Goal: Task Accomplishment & Management: Complete application form

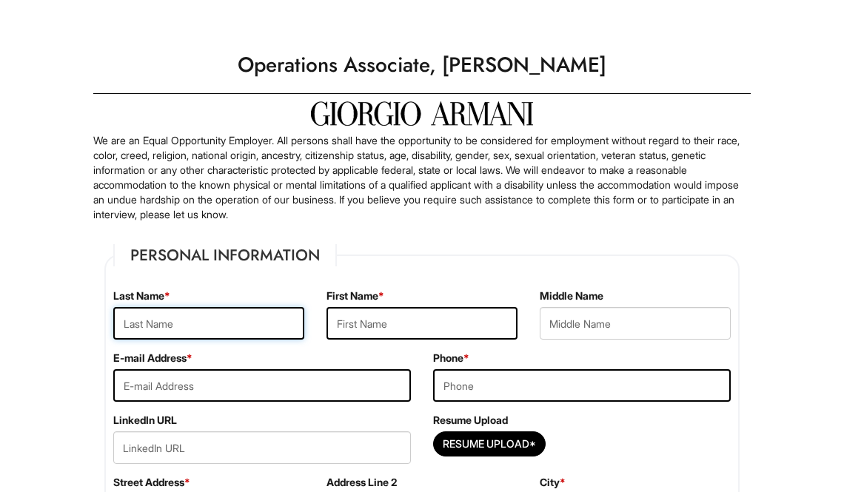
click at [285, 327] on input "text" at bounding box center [208, 323] width 191 height 33
type input "[PERSON_NAME]"
type input "[EMAIL_ADDRESS][DOMAIN_NAME]"
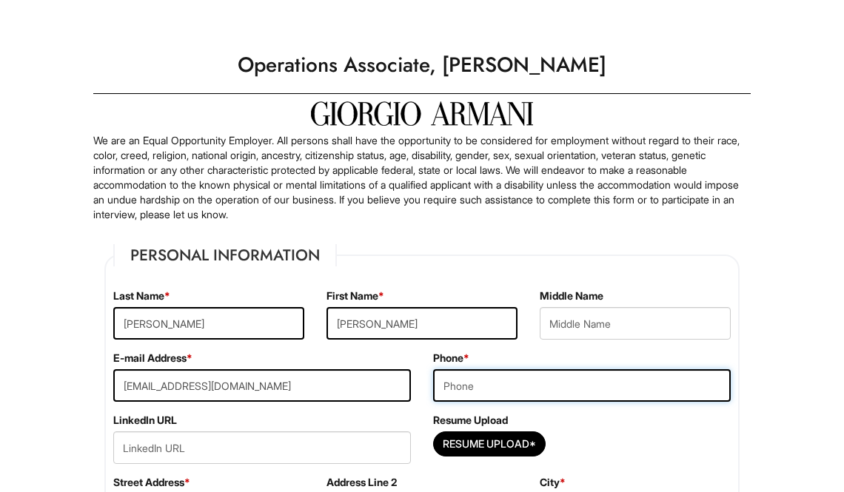
type input "7046190593"
type input "[STREET_ADDRESS]"
type input "[US_STATE]"
select select "NY"
type input "10016"
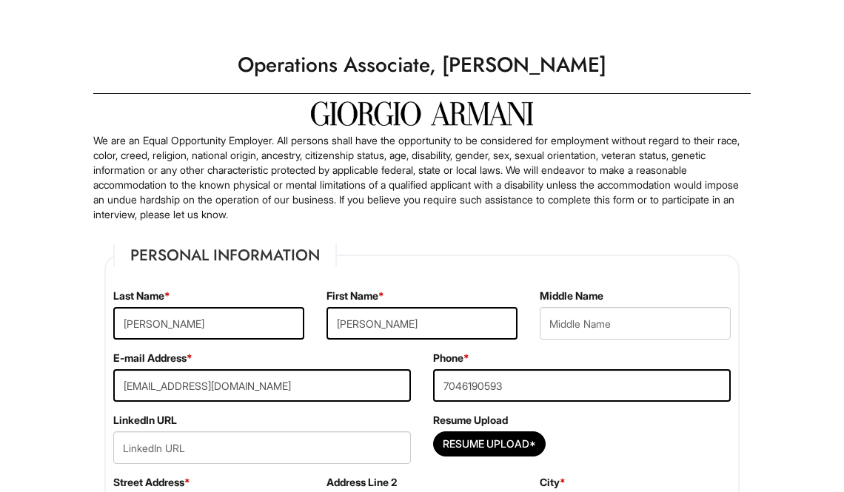
select select "[GEOGRAPHIC_DATA]"
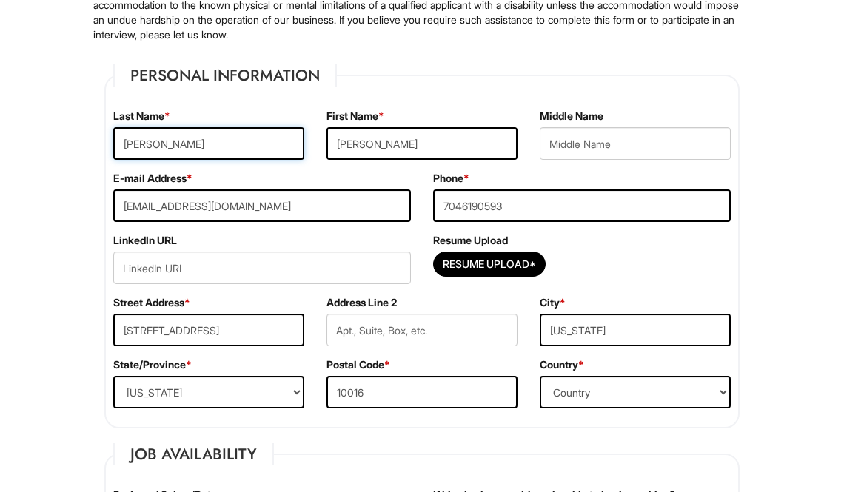
scroll to position [227, 0]
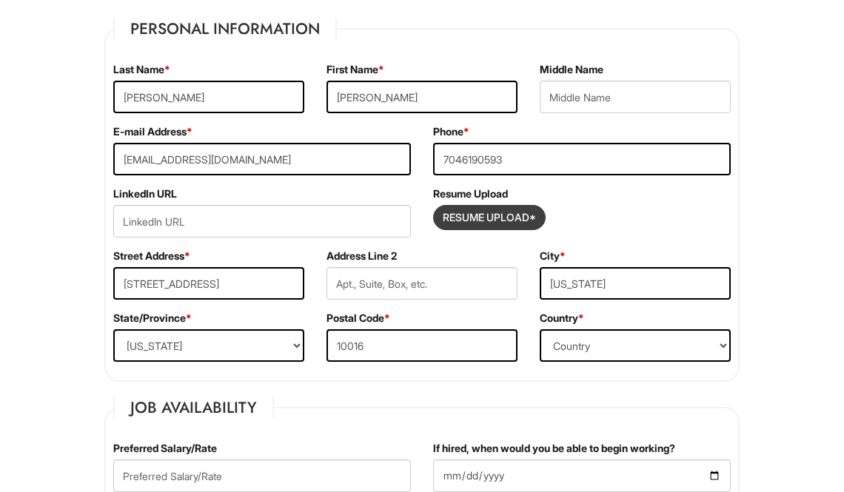
click at [493, 221] on input "Resume Upload*" at bounding box center [489, 218] width 111 height 24
type input "C:\fakepath\[PERSON_NAME] ([PERSON_NAME]) [PERSON_NAME] - Resume.pdf"
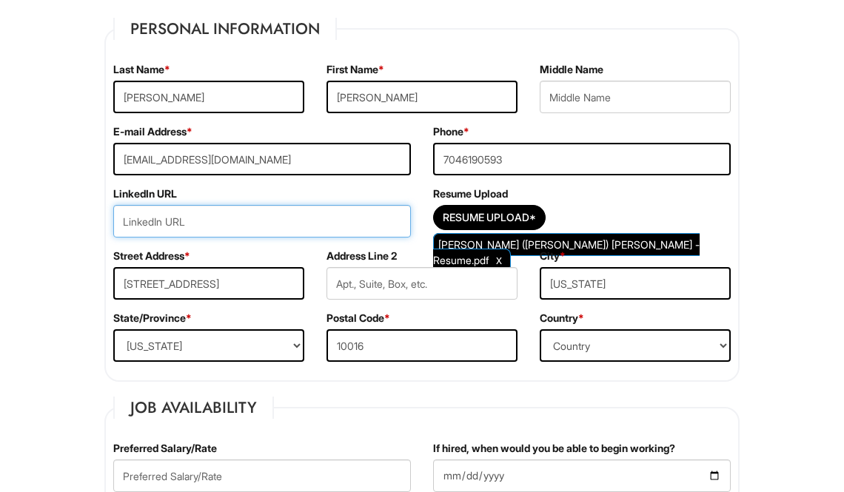
click at [334, 223] on input "url" at bounding box center [262, 221] width 298 height 33
paste input "[DOMAIN_NAME][URL][PERSON_NAME]"
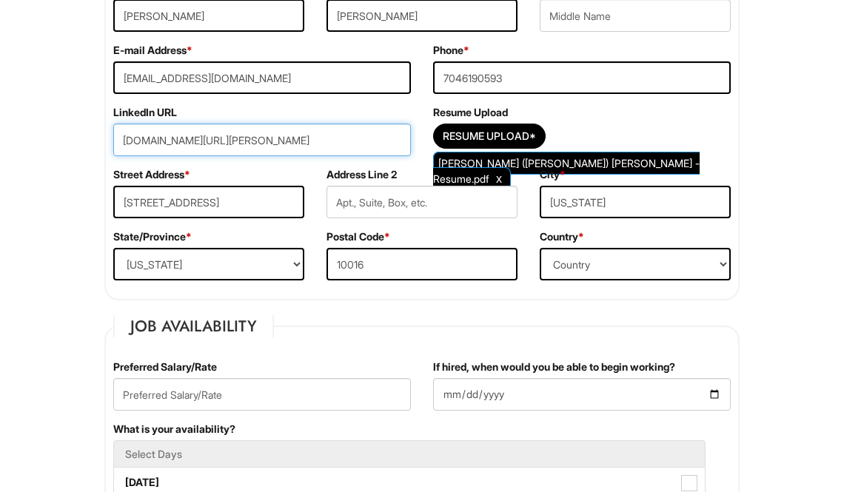
scroll to position [313, 0]
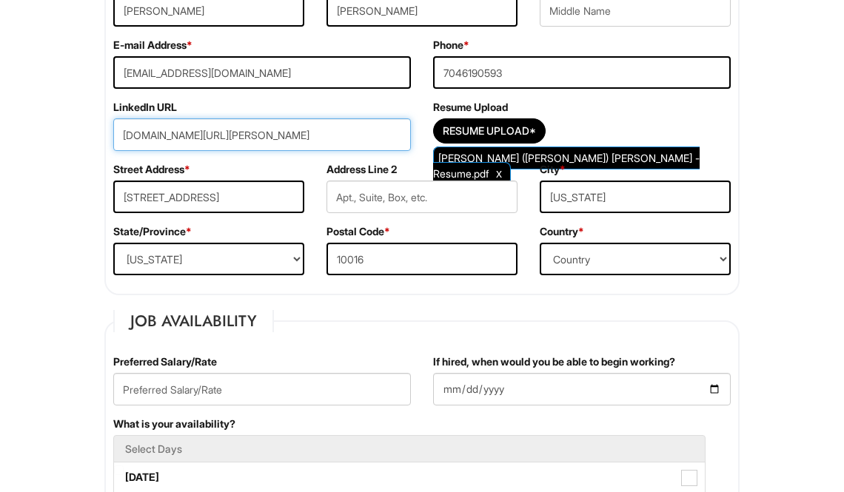
type input "[DOMAIN_NAME][URL][PERSON_NAME]"
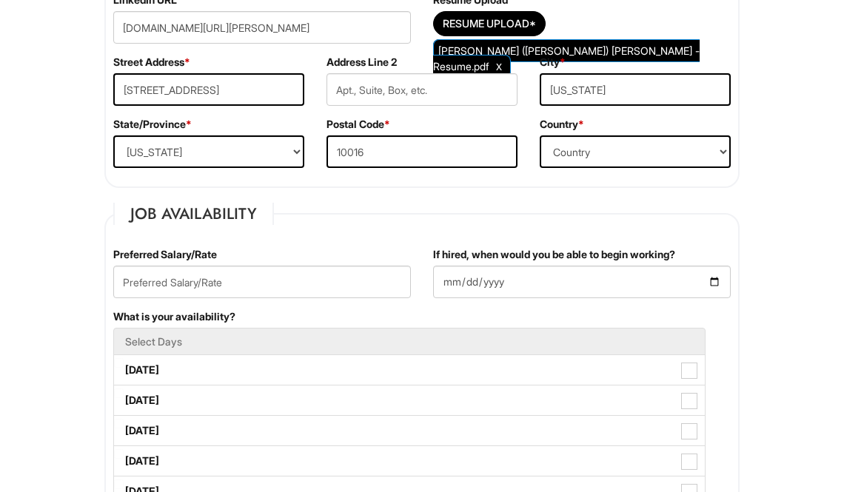
scroll to position [431, 0]
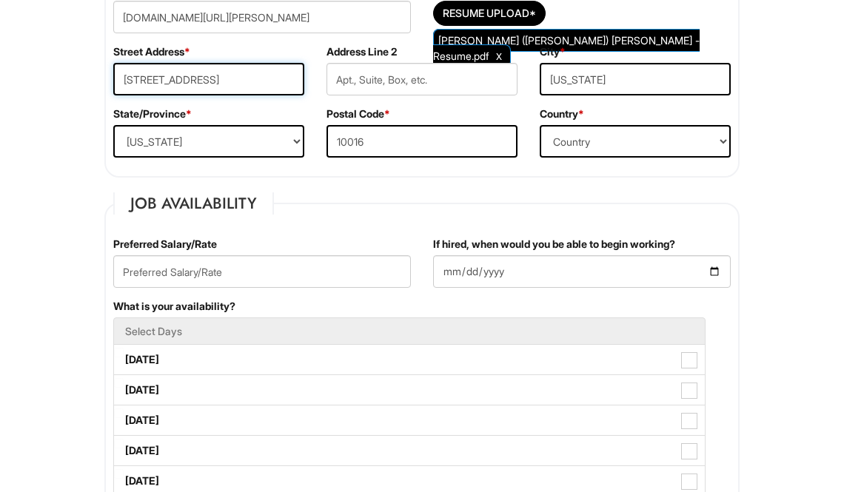
drag, startPoint x: 255, startPoint y: 87, endPoint x: 209, endPoint y: 85, distance: 46.7
click at [209, 85] on input "[STREET_ADDRESS]" at bounding box center [208, 79] width 191 height 33
type input "[STREET_ADDRESS]"
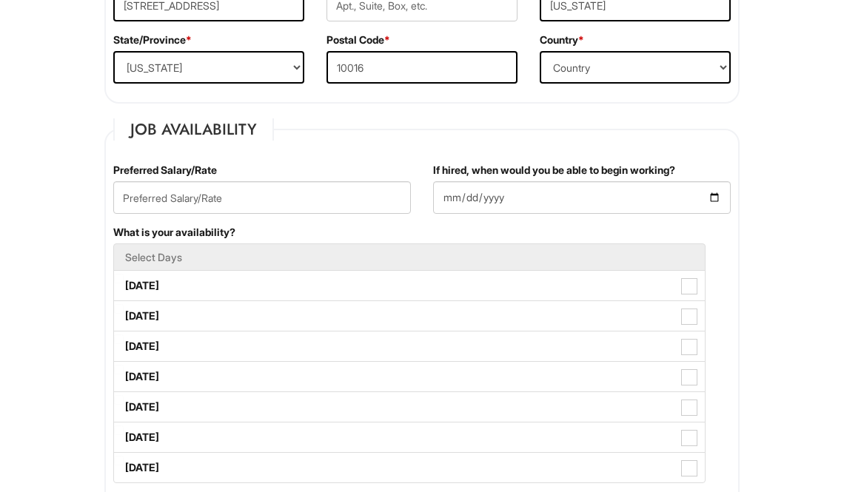
scroll to position [605, 0]
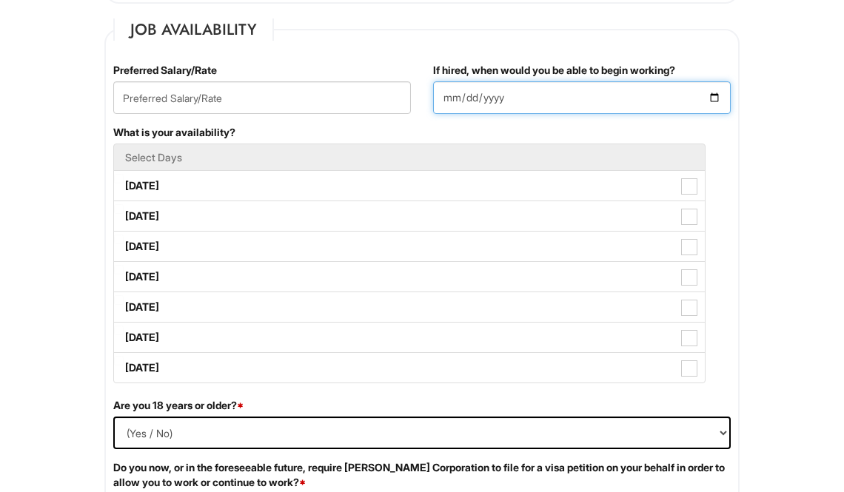
click at [680, 97] on input "If hired, when would you be able to begin working?" at bounding box center [582, 97] width 298 height 33
click at [713, 93] on input "If hired, when would you be able to begin working?" at bounding box center [582, 97] width 298 height 33
type input "[DATE]"
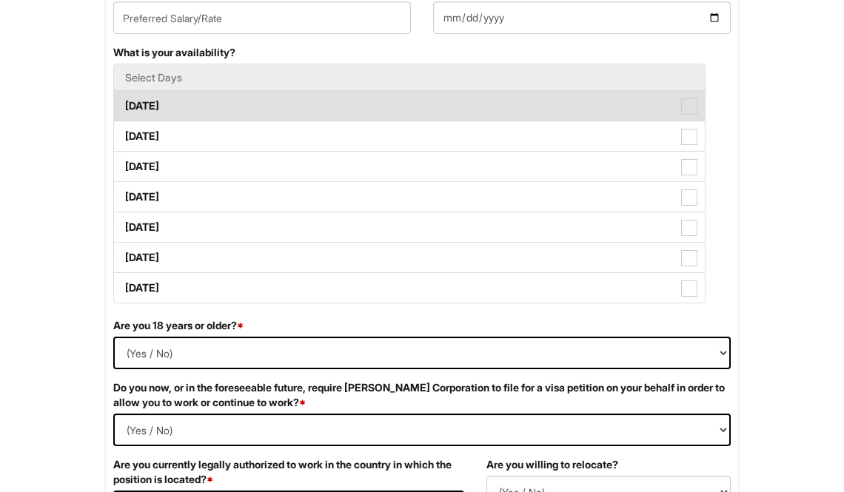
click at [690, 106] on span at bounding box center [689, 106] width 16 height 16
click at [124, 104] on Available_Monday "[DATE]" at bounding box center [119, 99] width 10 height 10
checkbox Available_Monday "true"
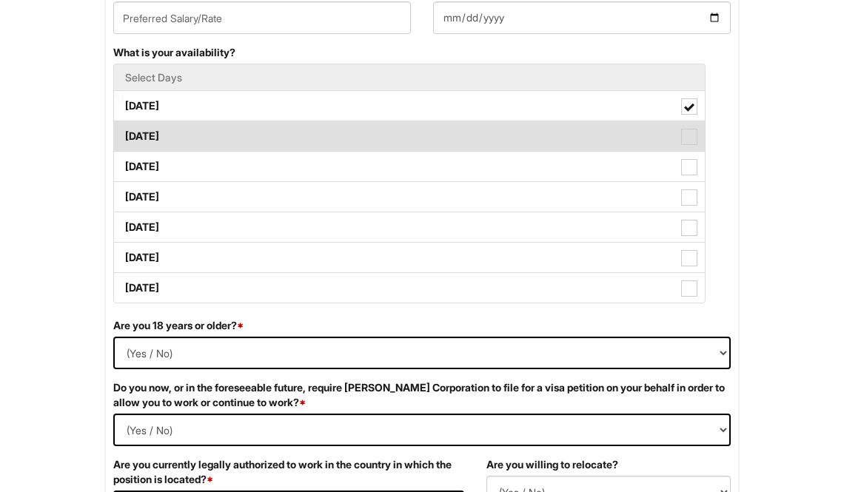
click at [689, 145] on span at bounding box center [689, 137] width 16 height 16
click at [124, 134] on Available_Tuesday "[DATE]" at bounding box center [119, 129] width 10 height 10
checkbox Available_Tuesday "true"
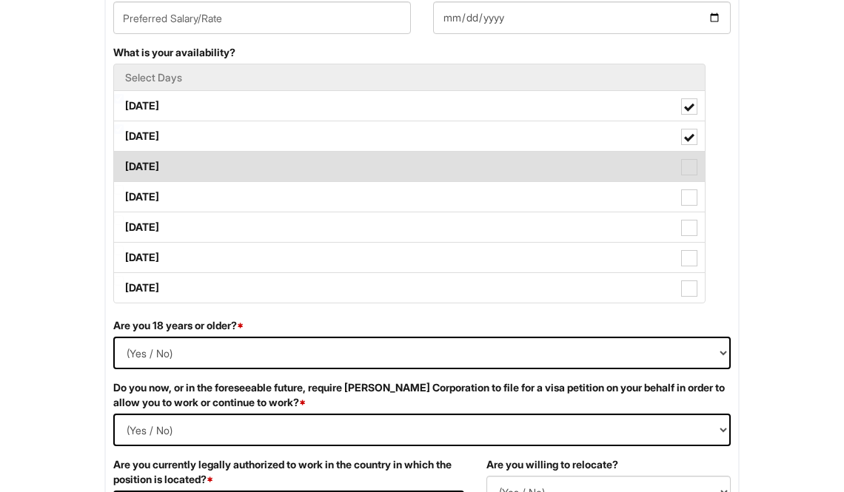
click at [688, 168] on span at bounding box center [689, 167] width 16 height 16
click at [124, 164] on Available_Wednesday "[DATE]" at bounding box center [119, 160] width 10 height 10
checkbox Available_Wednesday "true"
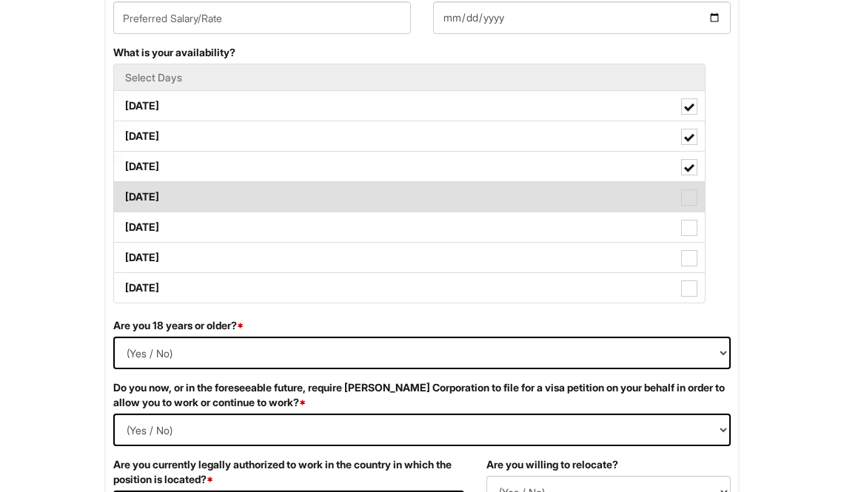
click at [690, 194] on span at bounding box center [689, 198] width 16 height 16
click at [124, 194] on Available_Thursday "[DATE]" at bounding box center [119, 190] width 10 height 10
checkbox Available_Thursday "true"
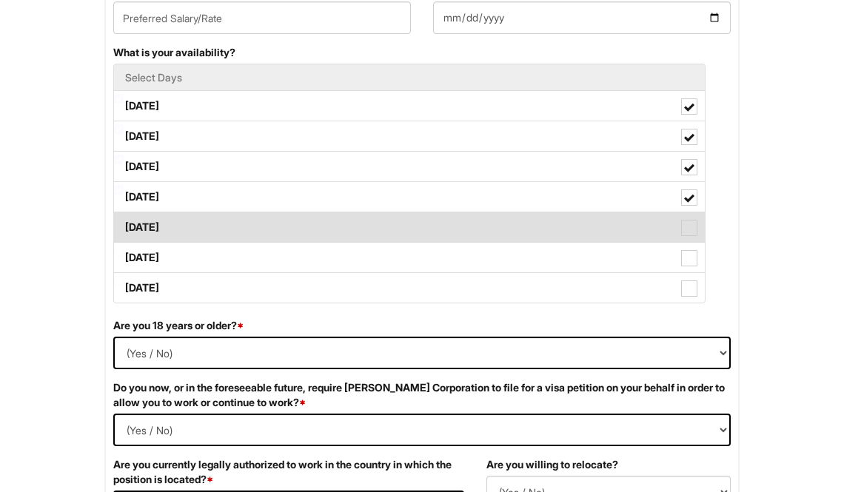
click at [690, 224] on span at bounding box center [689, 228] width 16 height 16
click at [124, 224] on Available_Friday "[DATE]" at bounding box center [119, 220] width 10 height 10
checkbox Available_Friday "true"
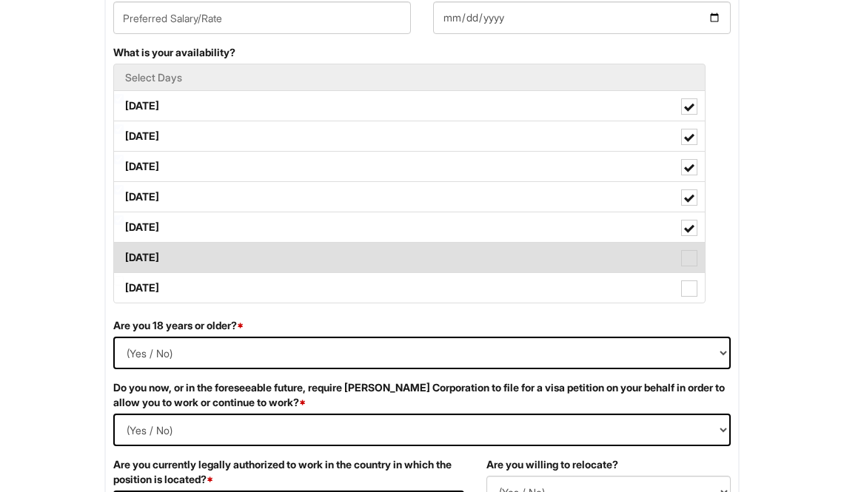
click at [687, 248] on label "[DATE]" at bounding box center [409, 258] width 591 height 30
click at [124, 248] on Available_Saturday "[DATE]" at bounding box center [119, 251] width 10 height 10
checkbox Available_Saturday "true"
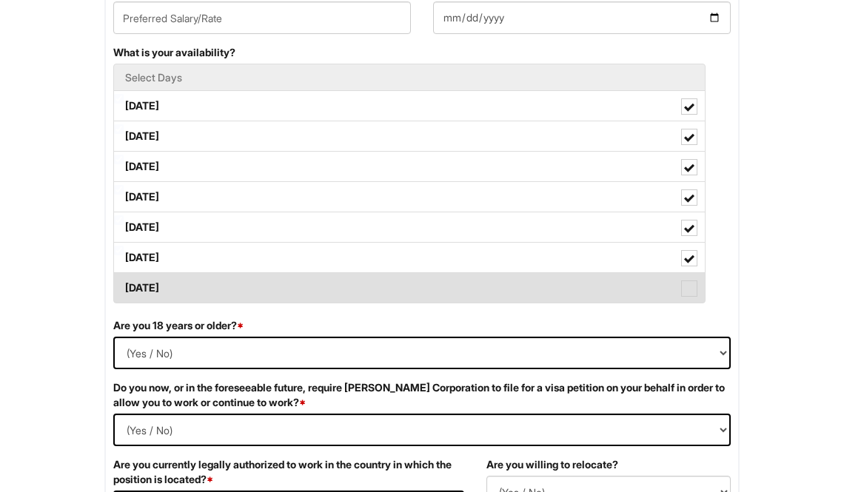
click at [686, 285] on span at bounding box center [689, 289] width 16 height 16
click at [124, 285] on Available_Sunday "[DATE]" at bounding box center [119, 281] width 10 height 10
checkbox Available_Sunday "true"
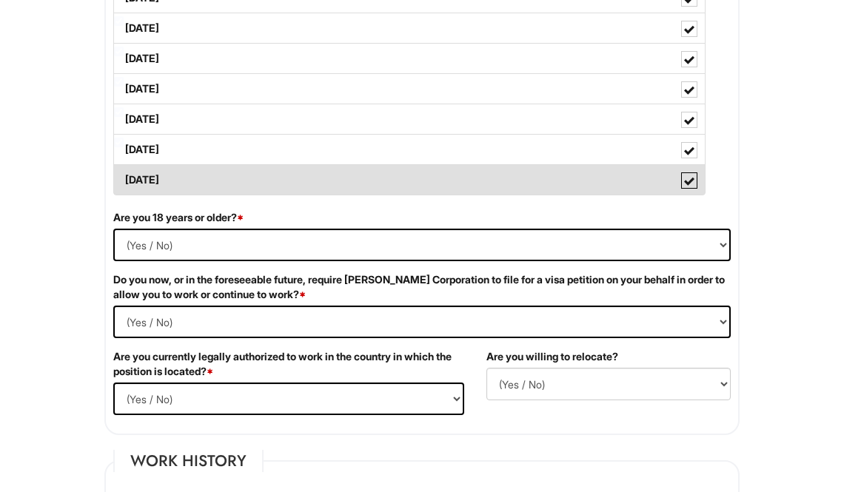
scroll to position [820, 0]
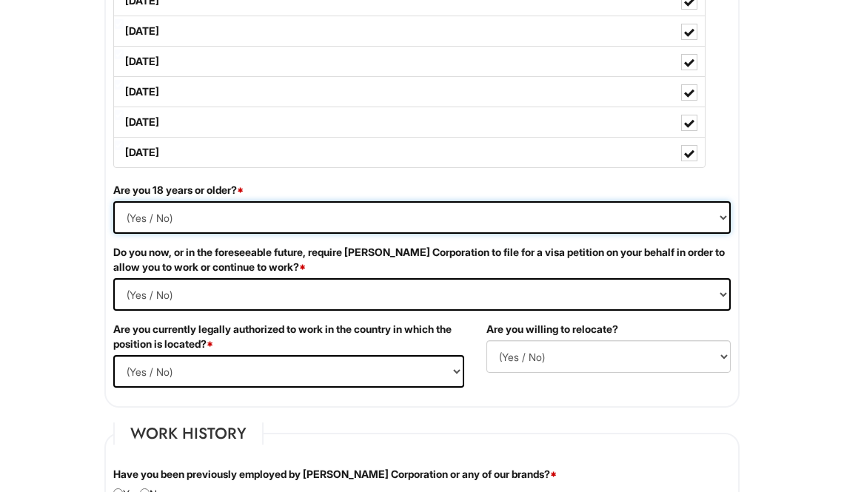
click at [578, 224] on select "(Yes / No) Yes No" at bounding box center [421, 217] width 617 height 33
select select "Yes"
click at [113, 201] on select "(Yes / No) Yes No" at bounding box center [421, 217] width 617 height 33
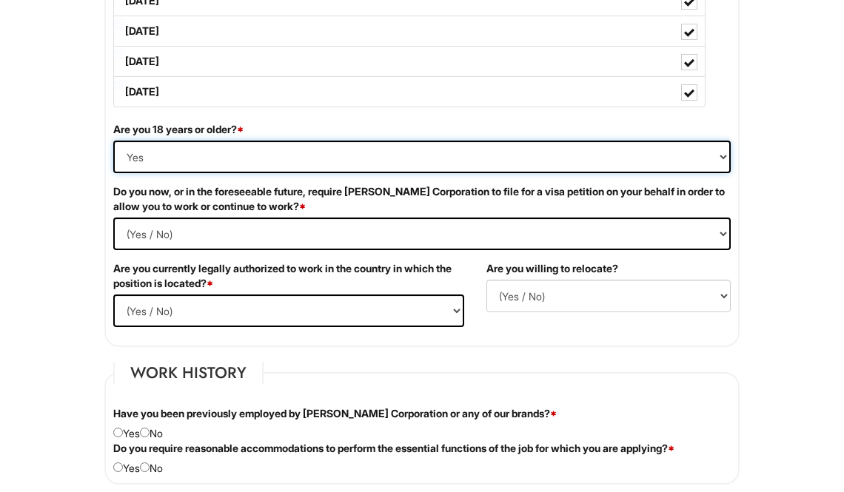
scroll to position [899, 0]
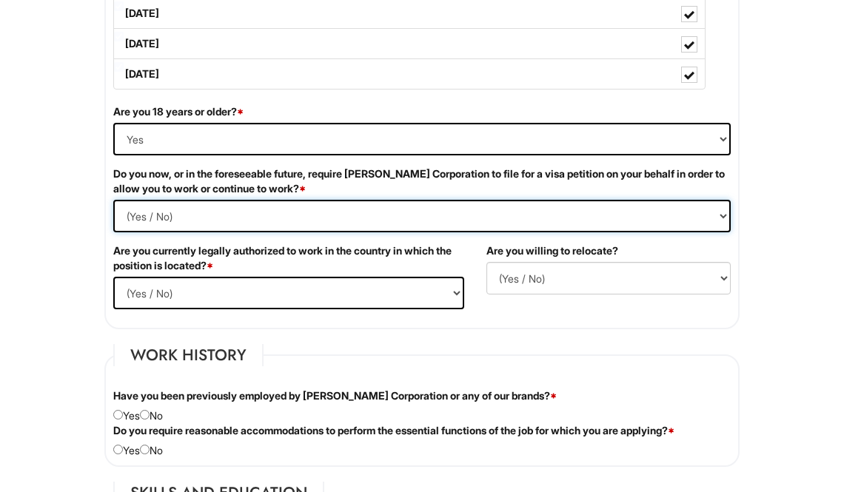
click at [484, 218] on Required "(Yes / No) Yes No" at bounding box center [421, 216] width 617 height 33
select Required "No"
click at [113, 200] on Required "(Yes / No) Yes No" at bounding box center [421, 216] width 617 height 33
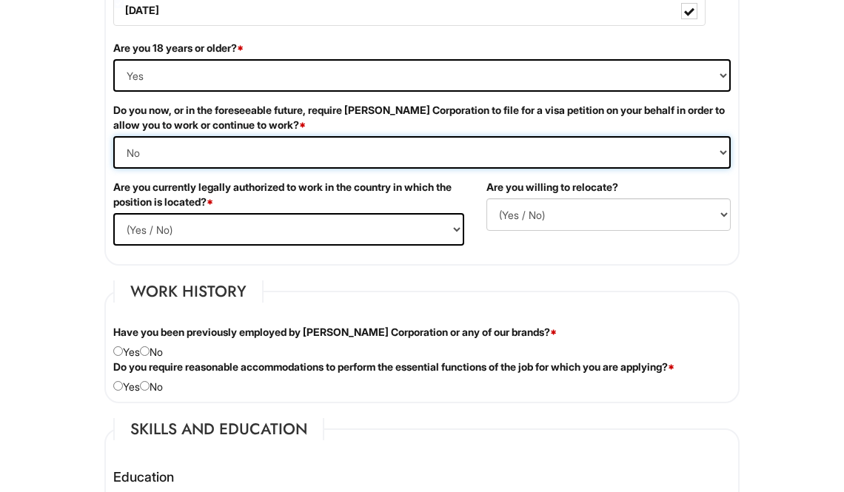
scroll to position [991, 0]
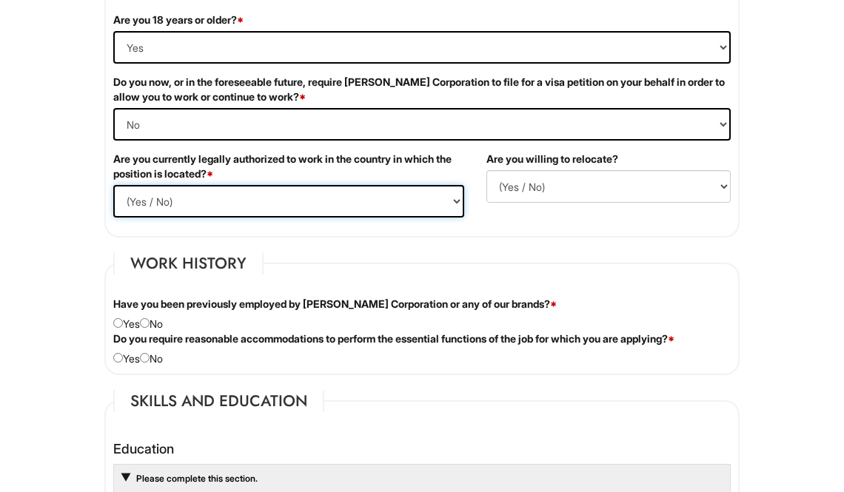
click at [391, 201] on select "(Yes / No) Yes No" at bounding box center [288, 201] width 351 height 33
select select "Yes"
click at [113, 185] on select "(Yes / No) Yes No" at bounding box center [288, 201] width 351 height 33
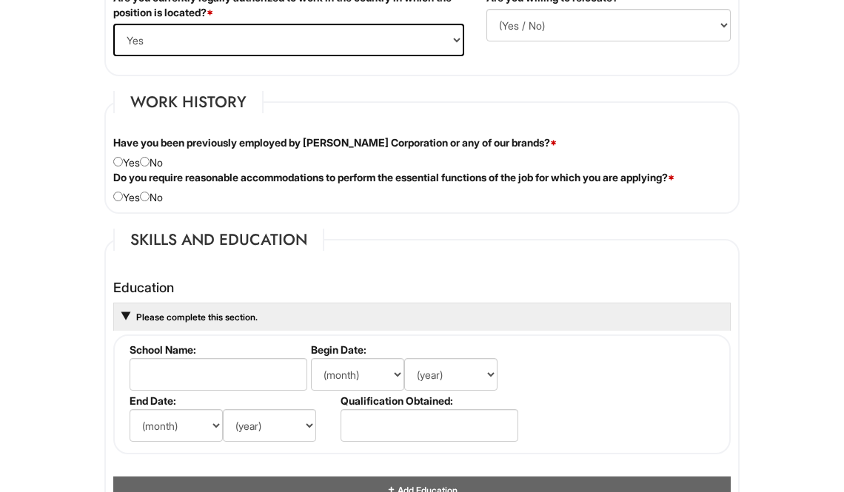
scroll to position [1162, 0]
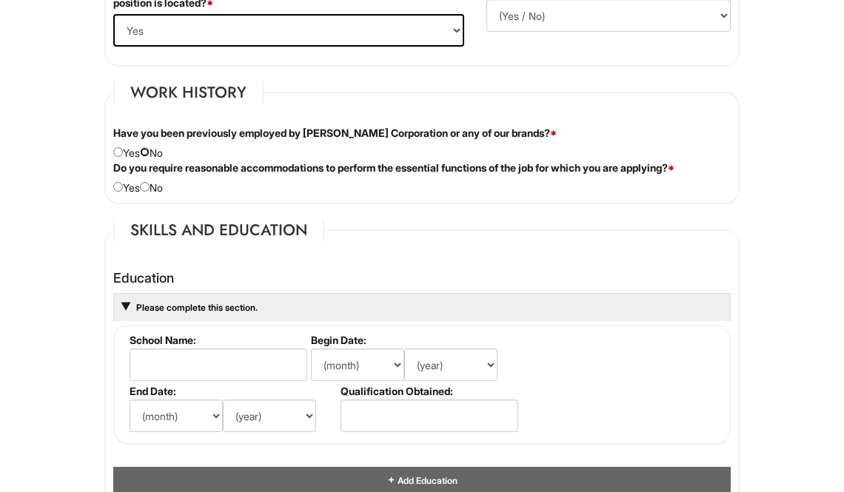
click at [150, 154] on input "radio" at bounding box center [145, 152] width 10 height 10
radio input "true"
click at [123, 192] on div "Do you require reasonable accommodations to perform the essential functions of …" at bounding box center [422, 178] width 640 height 35
click at [120, 190] on input "radio" at bounding box center [118, 187] width 10 height 10
radio input "true"
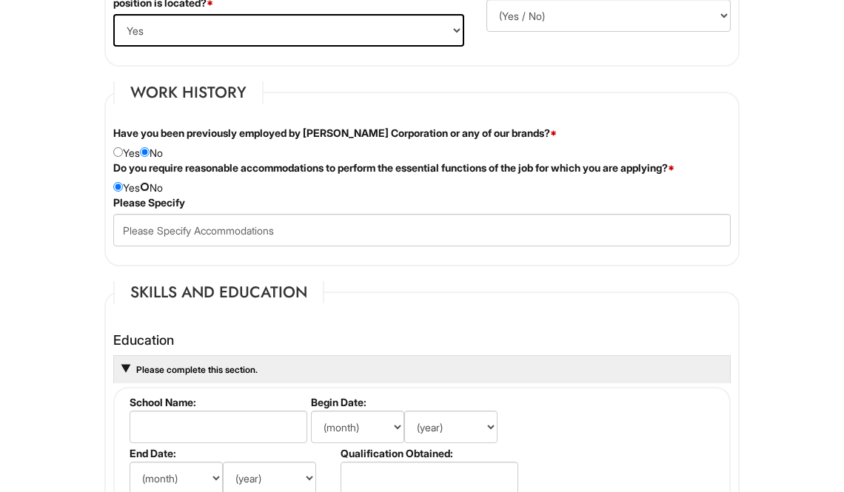
click at [150, 187] on input "radio" at bounding box center [145, 187] width 10 height 10
radio input "true"
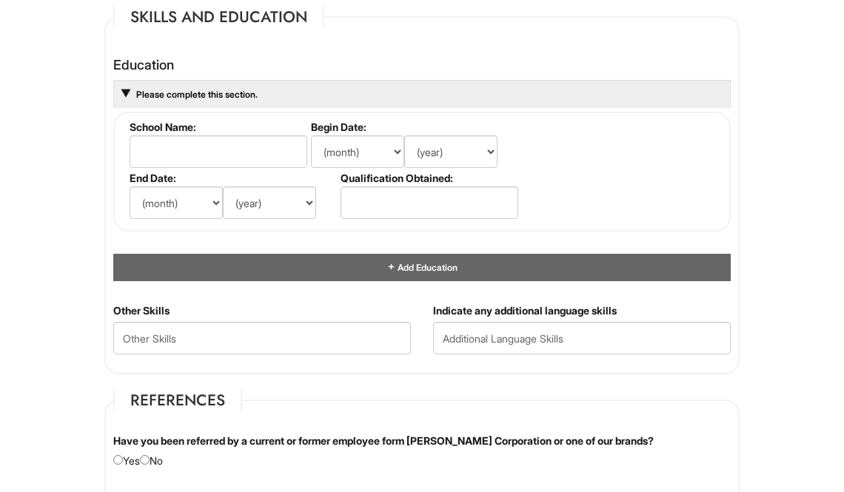
scroll to position [1383, 0]
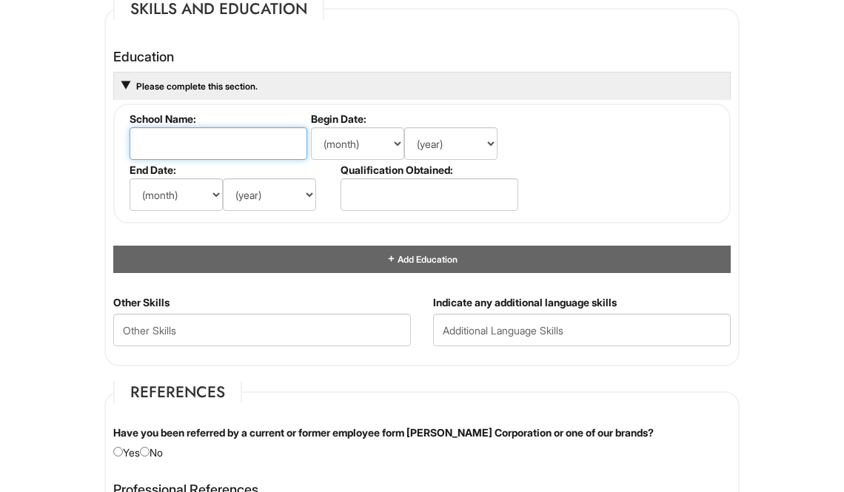
click at [245, 147] on input "text" at bounding box center [219, 143] width 178 height 33
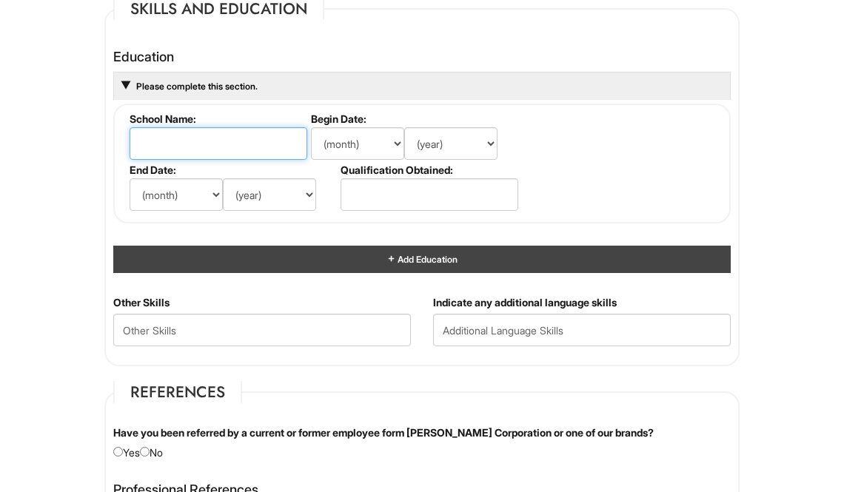
paste input "[US_STATE][GEOGRAPHIC_DATA], [PERSON_NAME] College of Textiles"
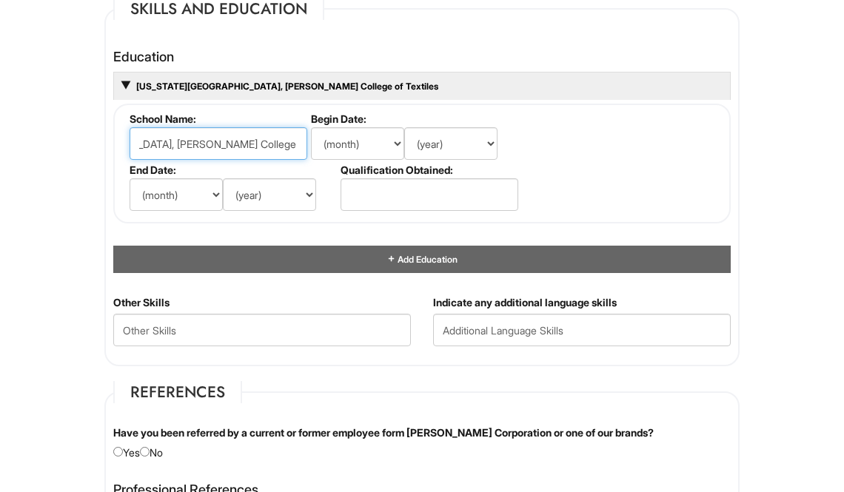
type input "[US_STATE][GEOGRAPHIC_DATA], [PERSON_NAME] College of Textiles"
click at [369, 147] on select "(month) Jan Feb Mar Apr May Jun [DATE] Aug Sep Oct Nov Dec" at bounding box center [357, 143] width 93 height 33
select select "8"
click at [311, 127] on select "(month) Jan Feb Mar Apr May Jun [DATE] Aug Sep Oct Nov Dec" at bounding box center [357, 143] width 93 height 33
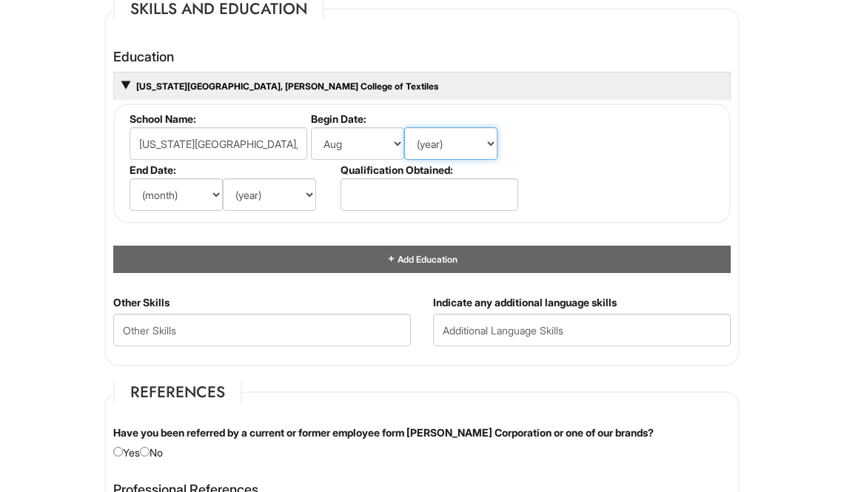
click at [445, 144] on select "(year) 2029 2028 2027 2026 2025 2024 2023 2022 2021 2020 2019 2018 2017 2016 20…" at bounding box center [450, 143] width 93 height 33
select select "2021"
click at [404, 127] on select "(year) 2029 2028 2027 2026 2025 2024 2023 2022 2021 2020 2019 2018 2017 2016 20…" at bounding box center [450, 143] width 93 height 33
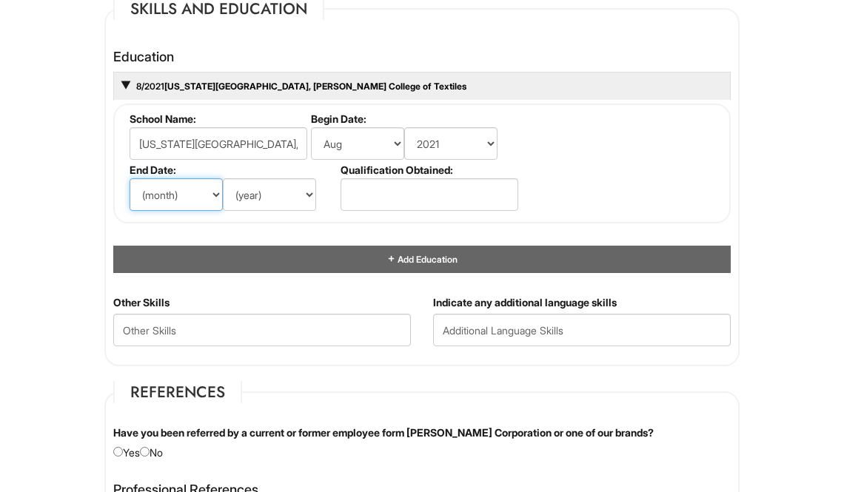
click at [193, 195] on select "(month) Jan Feb Mar Apr May Jun [DATE] Aug Sep Oct Nov Dec" at bounding box center [176, 194] width 93 height 33
select select "12"
click at [130, 178] on select "(month) Jan Feb Mar Apr May Jun [DATE] Aug Sep Oct Nov Dec" at bounding box center [176, 194] width 93 height 33
click at [284, 199] on select "(year) 2029 2028 2027 2026 2025 2024 2023 2022 2021 2020 2019 2018 2017 2016 20…" at bounding box center [269, 194] width 93 height 33
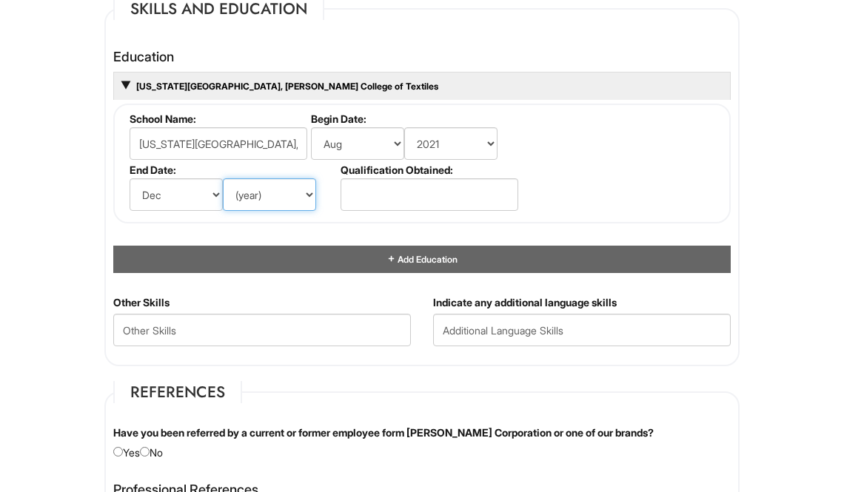
select select "2024"
click at [223, 178] on select "(year) 2029 2028 2027 2026 2025 2024 2023 2022 2021 2020 2019 2018 2017 2016 20…" at bounding box center [269, 194] width 93 height 33
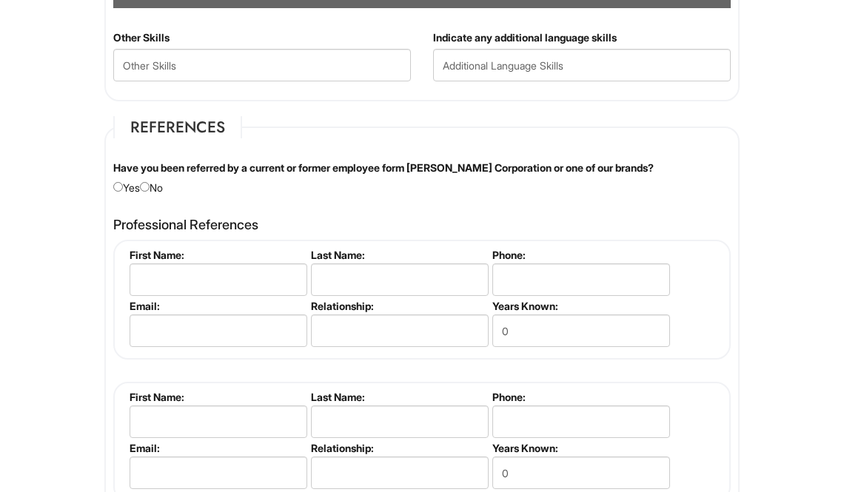
scroll to position [991, 0]
